Goal: Transaction & Acquisition: Subscribe to service/newsletter

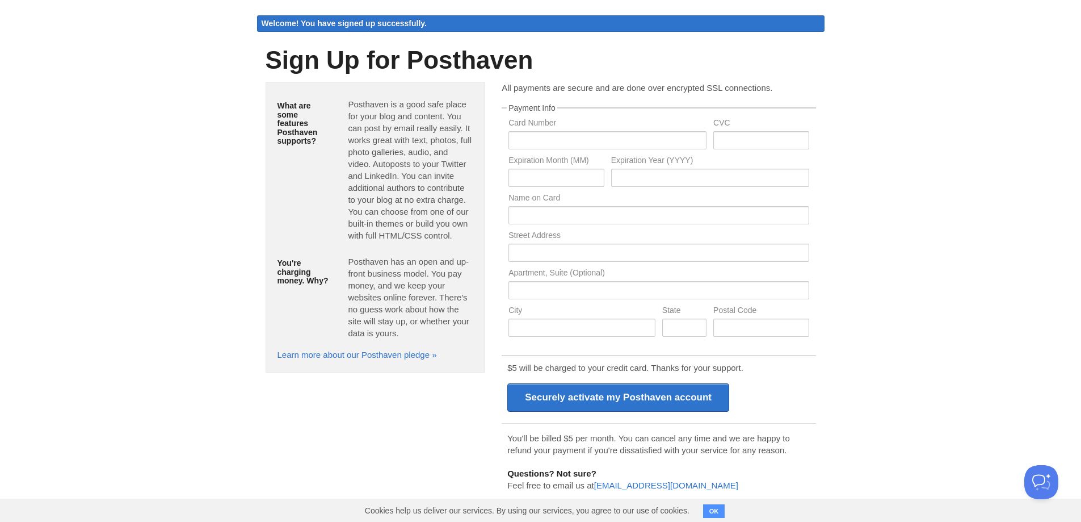
scroll to position [41, 0]
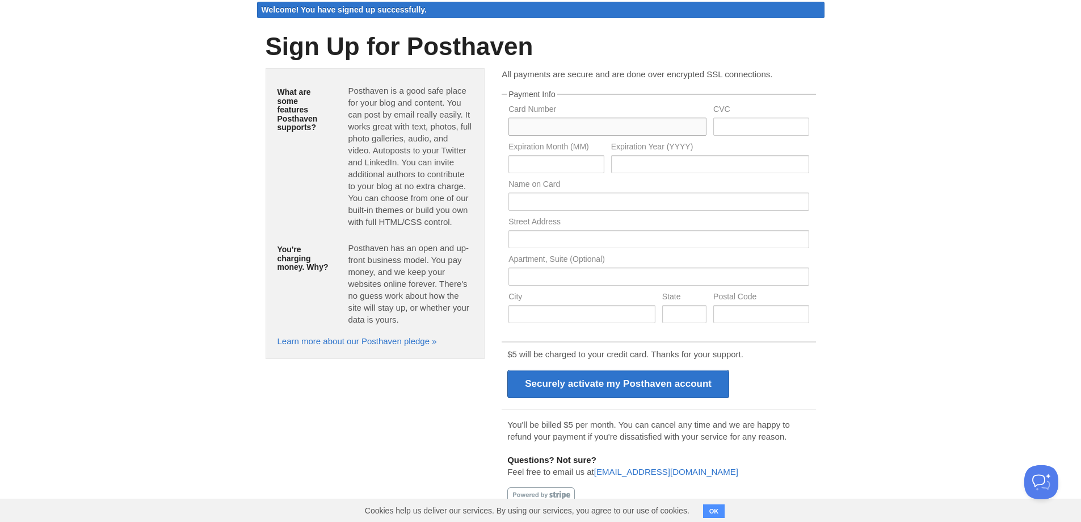
click at [599, 127] on input "text" at bounding box center [607, 126] width 198 height 18
type input "[CREDIT_CARD_NUMBER]"
type input "481"
type input "05"
type input "2030"
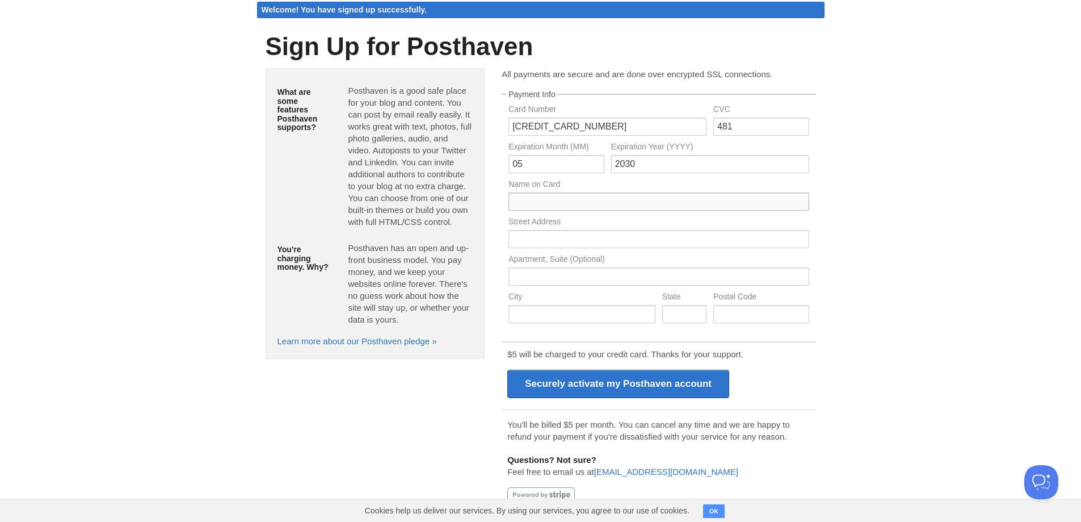
type input "[PERSON_NAME]"
click at [674, 233] on input "text" at bounding box center [658, 239] width 300 height 18
type input "[STREET_ADDRESS][PERSON_NAME][PERSON_NAME]"
type input "Apt 140"
type input "[GEOGRAPHIC_DATA]"
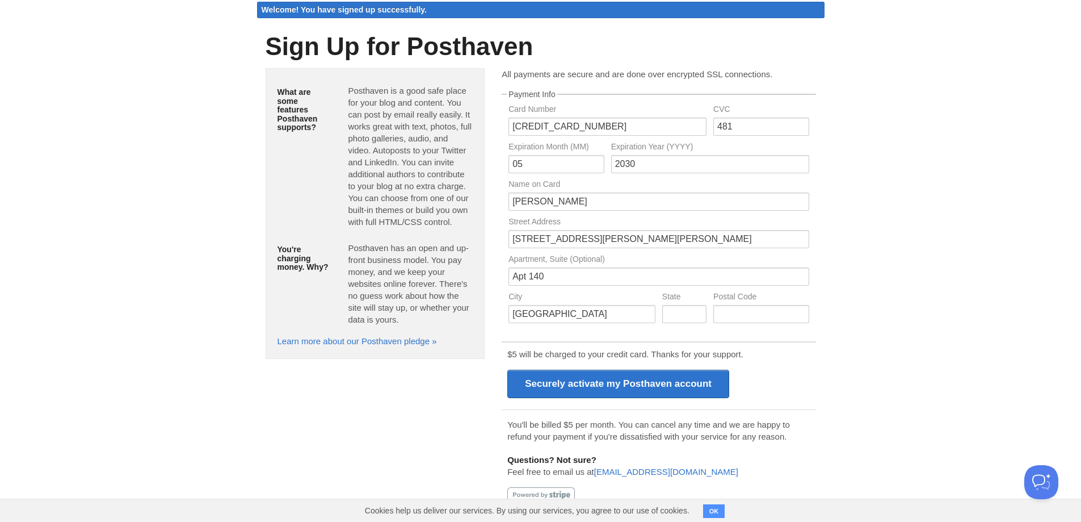
type input "[GEOGRAPHIC_DATA]"
type input "77007"
click at [691, 386] on input "Securely activate my Posthaven account" at bounding box center [618, 383] width 222 height 28
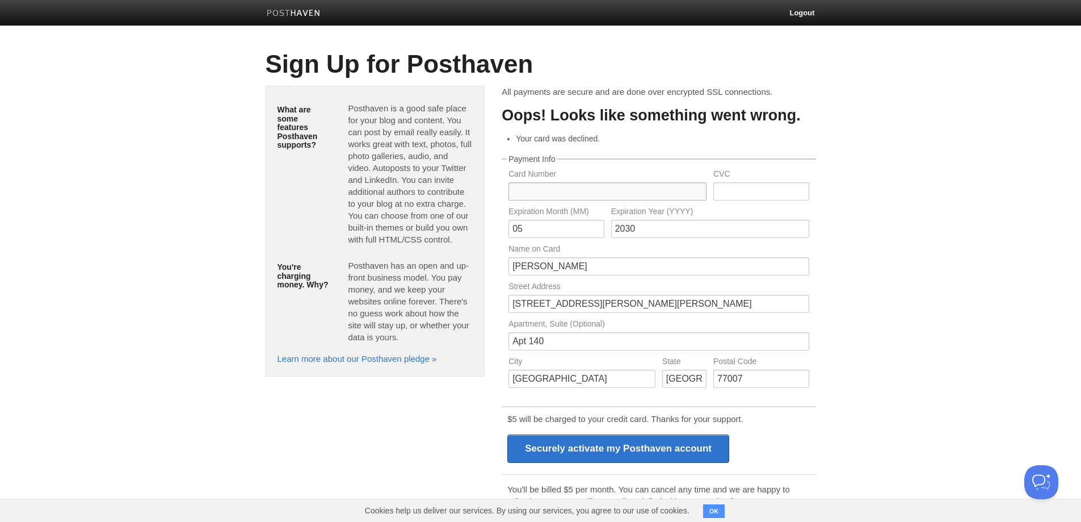
click at [688, 186] on input "text" at bounding box center [607, 191] width 198 height 18
type input "[CREDIT_CARD_NUMBER]"
type input "481"
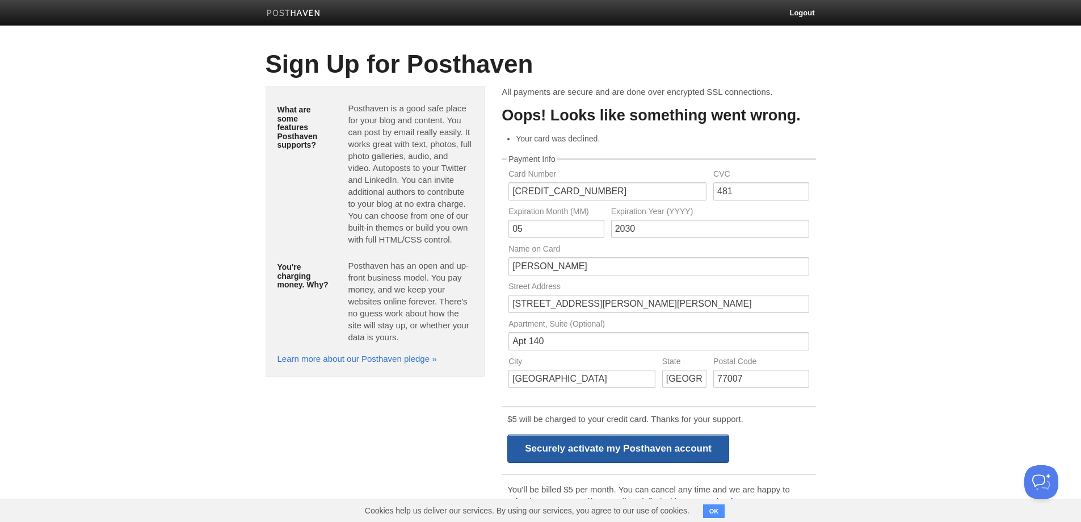
click at [673, 450] on input "Securely activate my Posthaven account" at bounding box center [618, 448] width 222 height 28
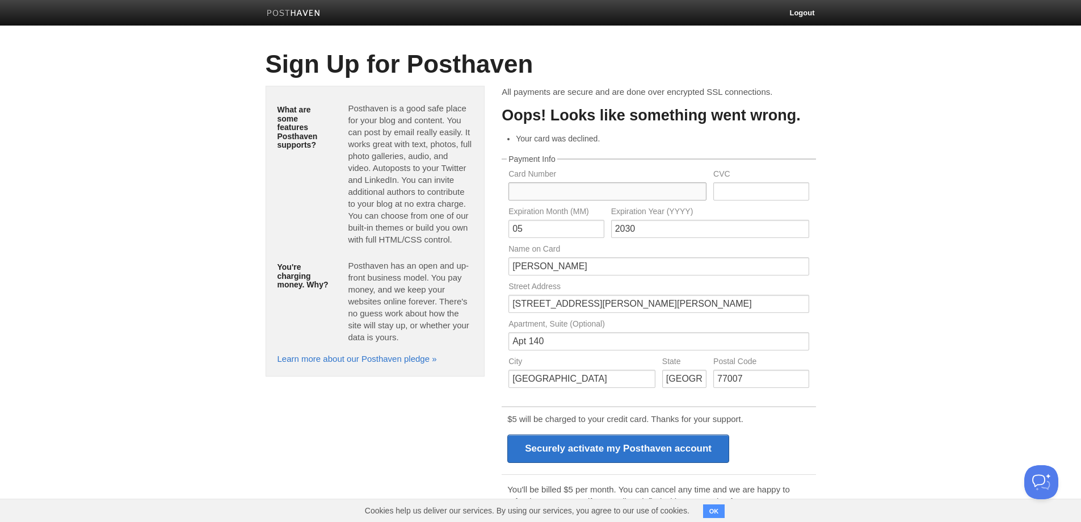
drag, startPoint x: 658, startPoint y: 191, endPoint x: 699, endPoint y: 246, distance: 68.7
click at [657, 191] on input "text" at bounding box center [607, 191] width 198 height 18
type input "4347692061319883"
type input "791"
click at [655, 237] on input "2030" at bounding box center [710, 229] width 198 height 18
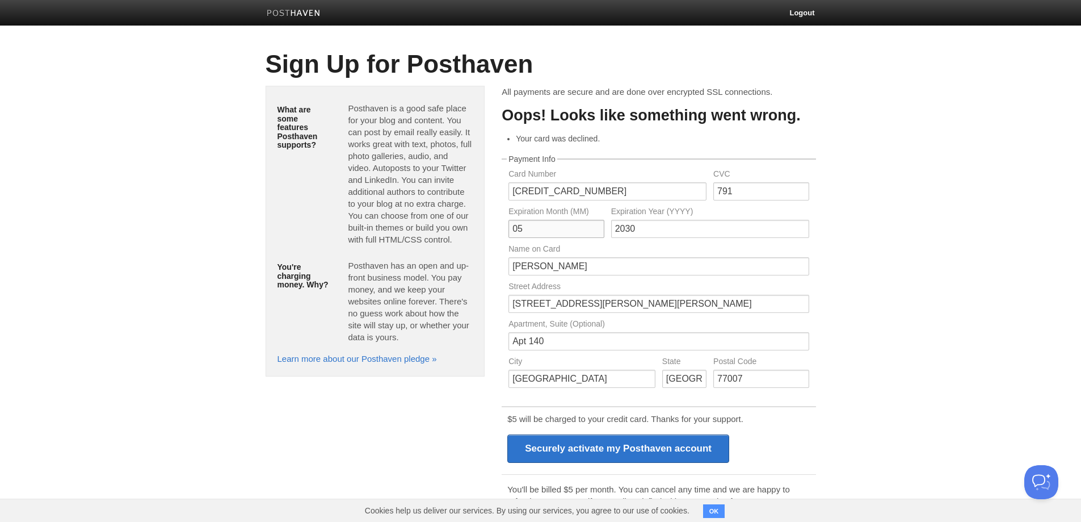
drag, startPoint x: 570, startPoint y: 228, endPoint x: 583, endPoint y: 238, distance: 16.9
click at [570, 229] on input "05" at bounding box center [555, 229] width 95 height 18
click at [675, 451] on input "Securely activate my Posthaven account" at bounding box center [618, 448] width 222 height 28
